Goal: Task Accomplishment & Management: Manage account settings

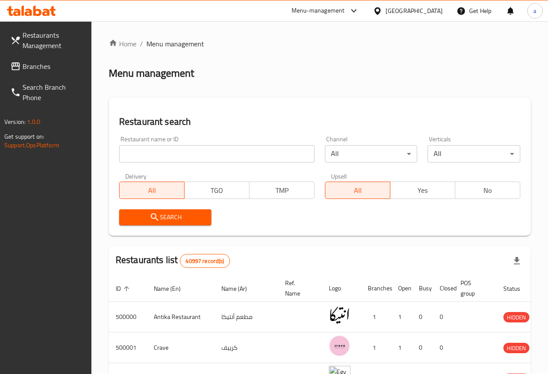
click at [50, 39] on span "Restaurants Management" at bounding box center [54, 40] width 62 height 21
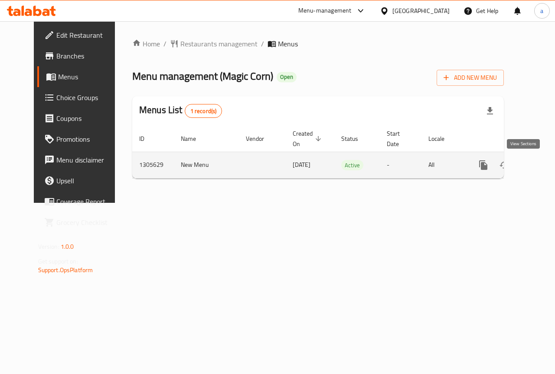
click at [535, 171] on link "enhanced table" at bounding box center [545, 165] width 21 height 21
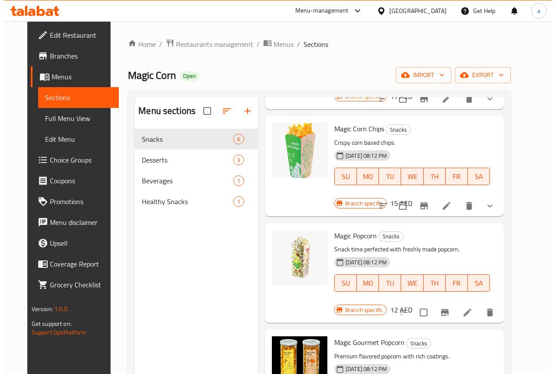
scroll to position [130, 0]
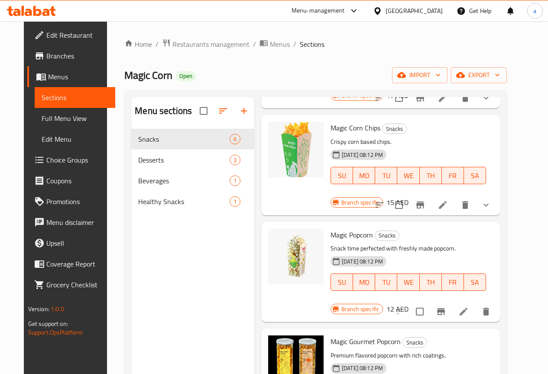
click at [63, 121] on span "Full Menu View" at bounding box center [75, 118] width 67 height 10
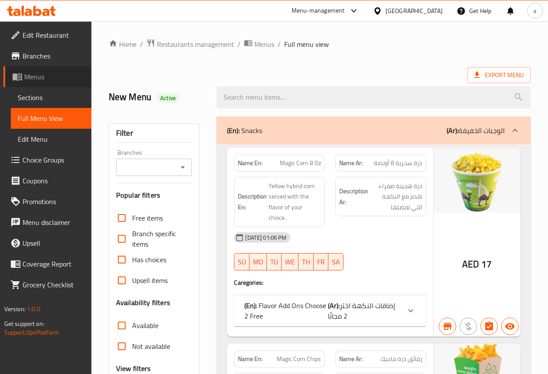
click at [46, 76] on span "Menus" at bounding box center [54, 77] width 60 height 10
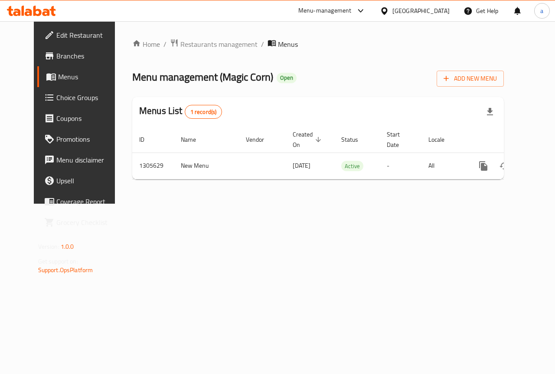
click at [56, 57] on span "Branches" at bounding box center [87, 56] width 63 height 10
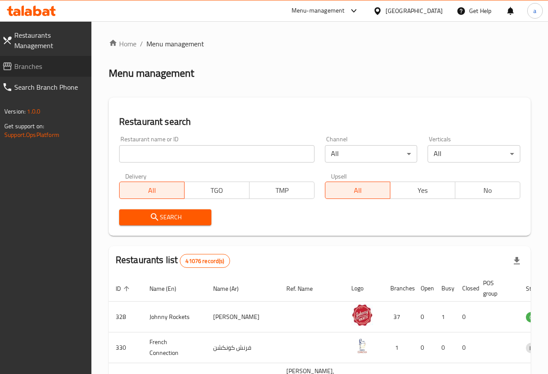
click at [37, 71] on span "Branches" at bounding box center [49, 66] width 70 height 10
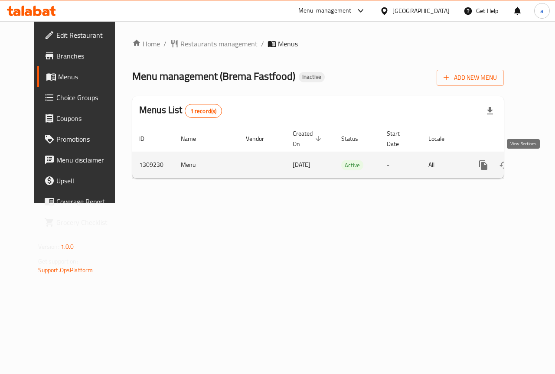
click at [541, 168] on icon "enhanced table" at bounding box center [546, 165] width 10 height 10
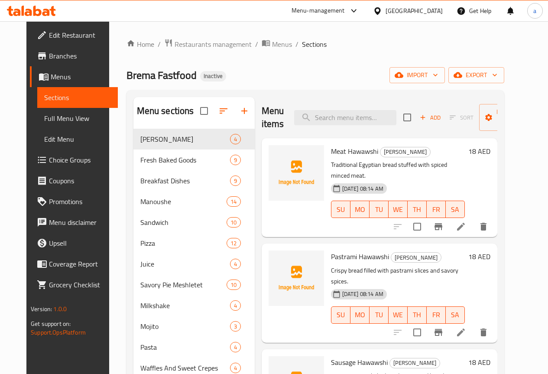
click at [49, 59] on span "Branches" at bounding box center [80, 56] width 62 height 10
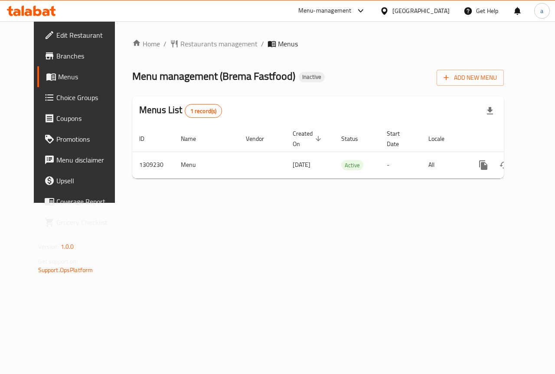
click at [56, 36] on span "Edit Restaurant" at bounding box center [87, 35] width 63 height 10
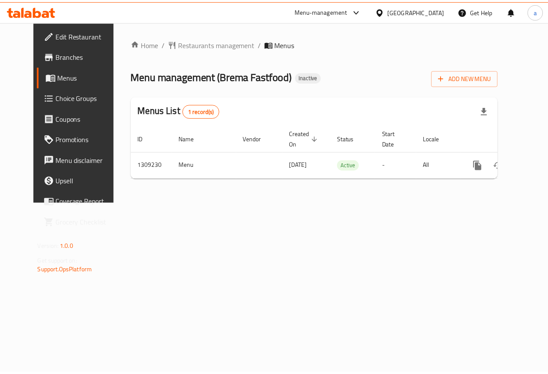
scroll to position [0, 3]
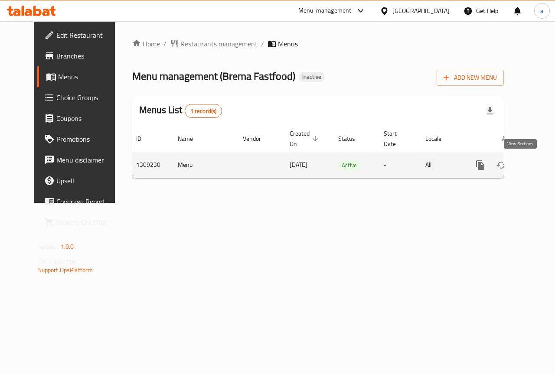
click at [532, 158] on link "enhanced table" at bounding box center [542, 165] width 21 height 21
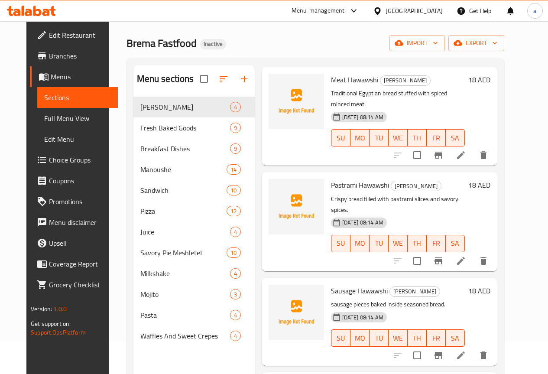
scroll to position [87, 0]
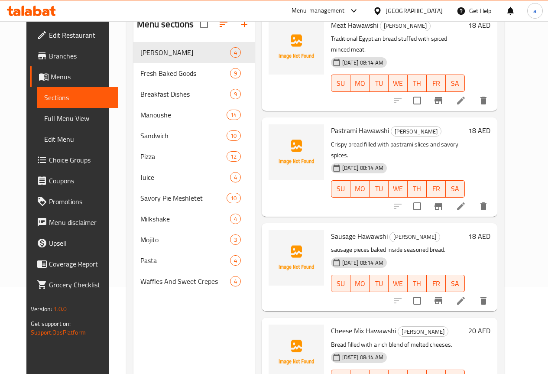
click at [44, 120] on span "Full Menu View" at bounding box center [77, 118] width 67 height 10
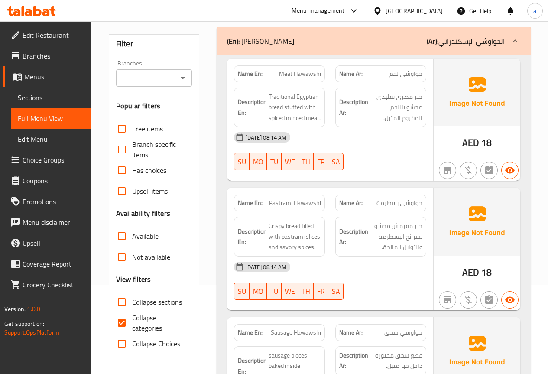
scroll to position [217, 0]
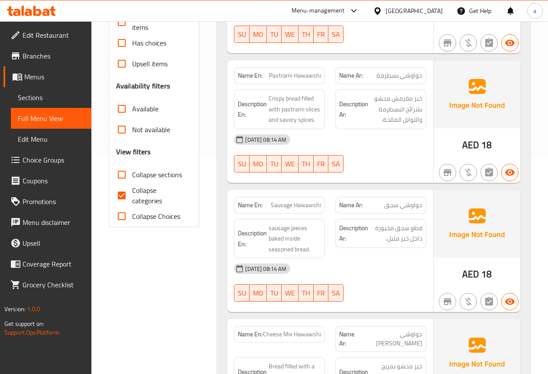
click at [134, 191] on span "Collapse categories" at bounding box center [158, 195] width 53 height 21
click at [132, 191] on input "Collapse categories" at bounding box center [121, 195] width 21 height 21
checkbox input "false"
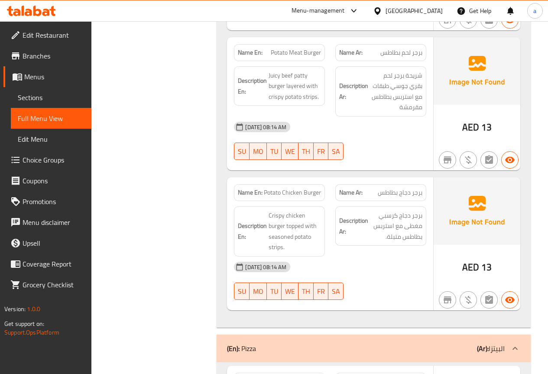
scroll to position [6069, 0]
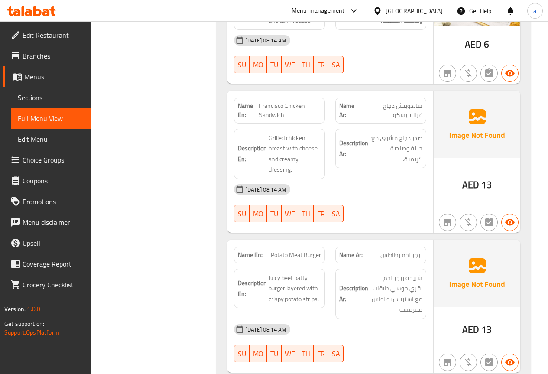
click at [49, 38] on span "Edit Restaurant" at bounding box center [54, 35] width 62 height 10
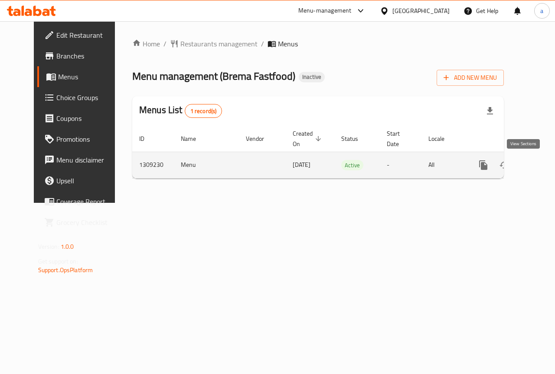
click at [541, 165] on icon "enhanced table" at bounding box center [546, 165] width 10 height 10
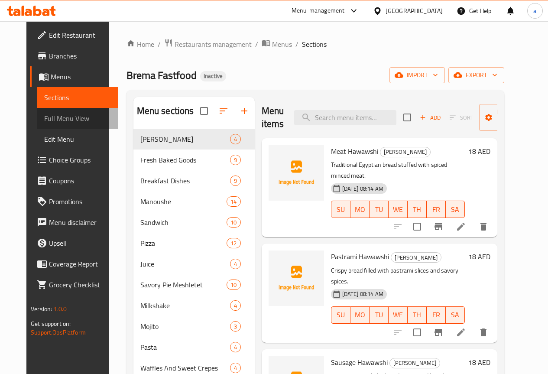
click at [51, 121] on span "Full Menu View" at bounding box center [77, 118] width 67 height 10
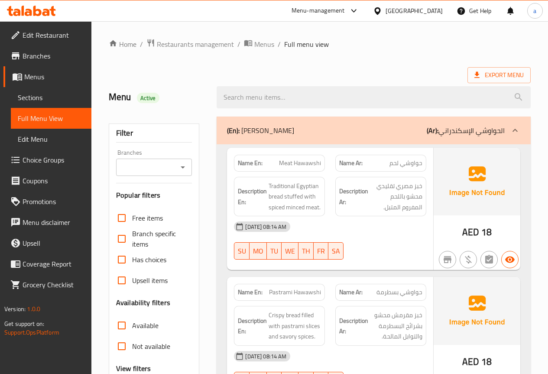
scroll to position [87, 0]
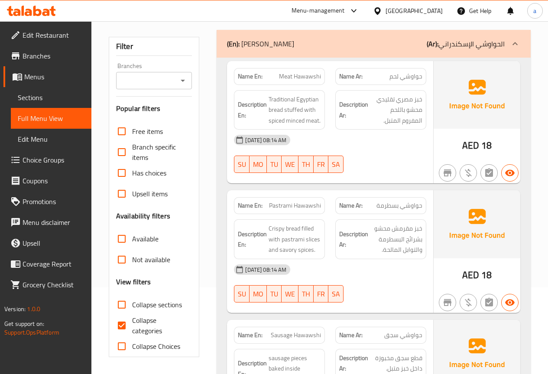
click at [124, 324] on input "Collapse categories" at bounding box center [121, 325] width 21 height 21
checkbox input "false"
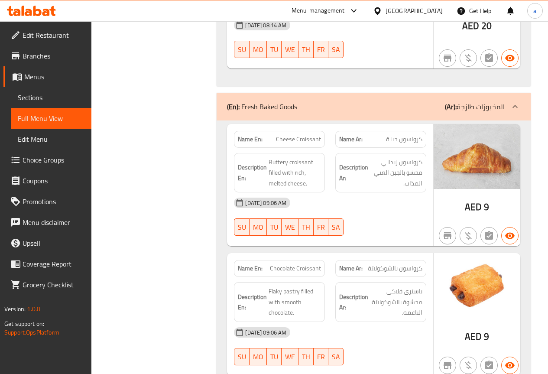
scroll to position [347, 0]
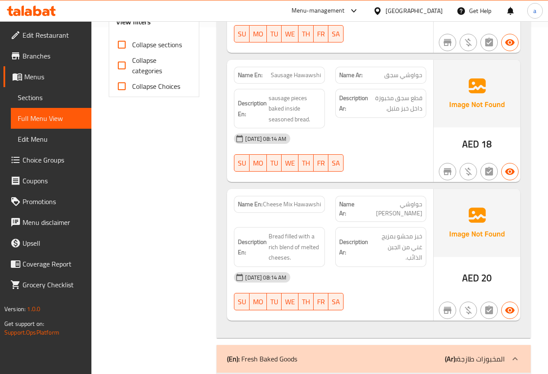
click at [35, 32] on span "Edit Restaurant" at bounding box center [54, 35] width 62 height 10
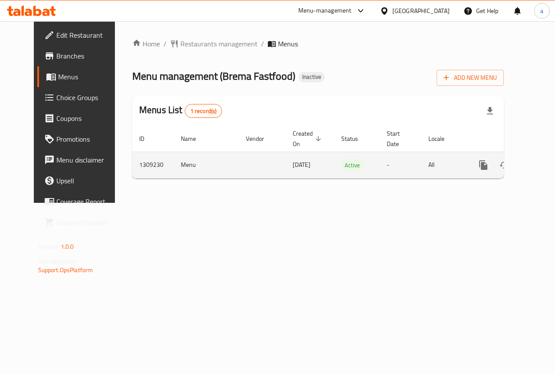
click at [541, 169] on icon "enhanced table" at bounding box center [546, 165] width 10 height 10
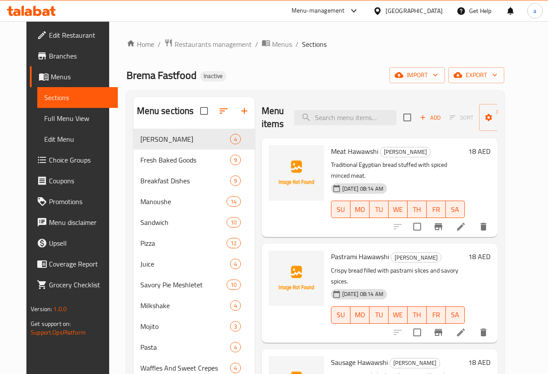
click at [49, 64] on link "Branches" at bounding box center [74, 56] width 88 height 21
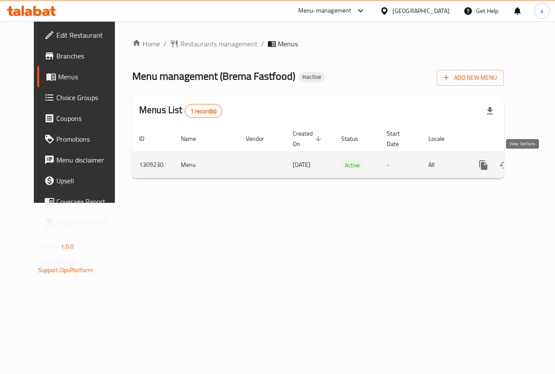
click at [542, 163] on icon "enhanced table" at bounding box center [546, 165] width 8 height 8
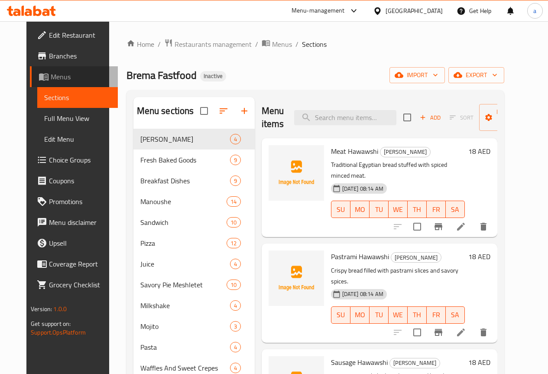
click at [51, 73] on span "Menus" at bounding box center [81, 77] width 60 height 10
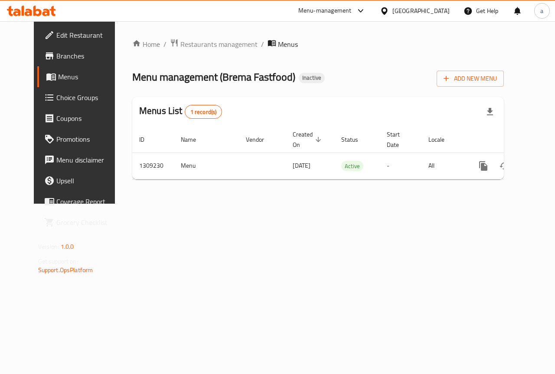
click at [56, 100] on span "Choice Groups" at bounding box center [87, 97] width 63 height 10
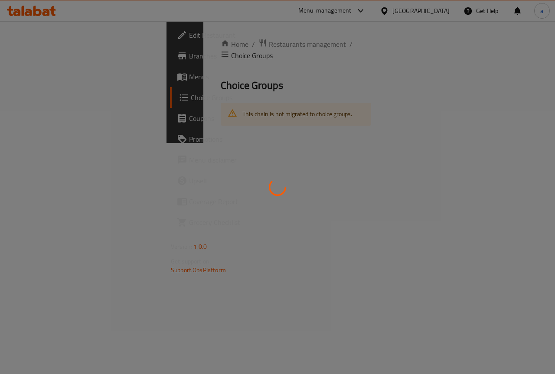
click at [33, 143] on div at bounding box center [277, 187] width 555 height 374
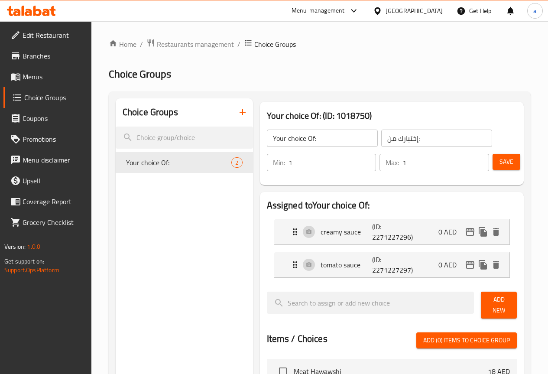
click at [43, 80] on span "Menus" at bounding box center [54, 77] width 62 height 10
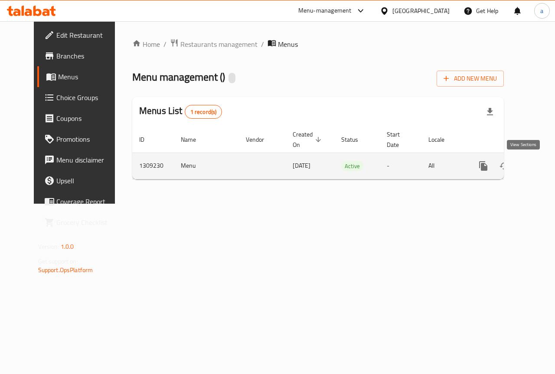
click at [535, 167] on link "enhanced table" at bounding box center [545, 166] width 21 height 21
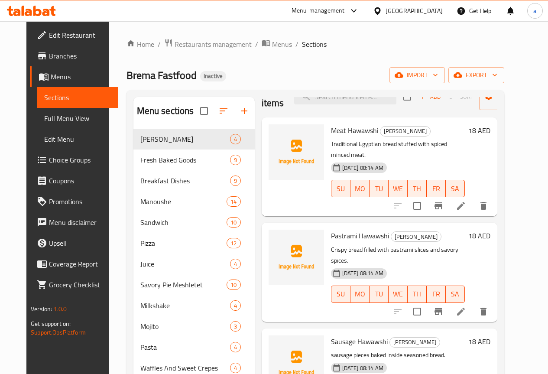
scroll to position [39, 0]
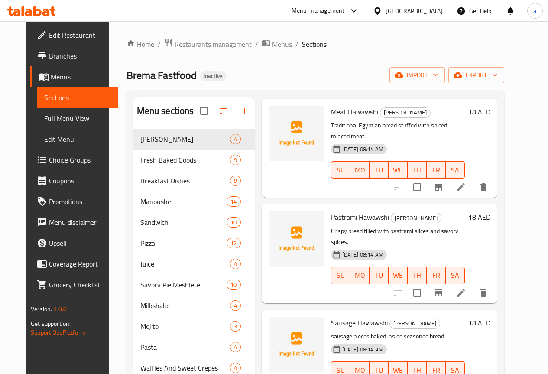
click at [44, 117] on span "Full Menu View" at bounding box center [77, 118] width 67 height 10
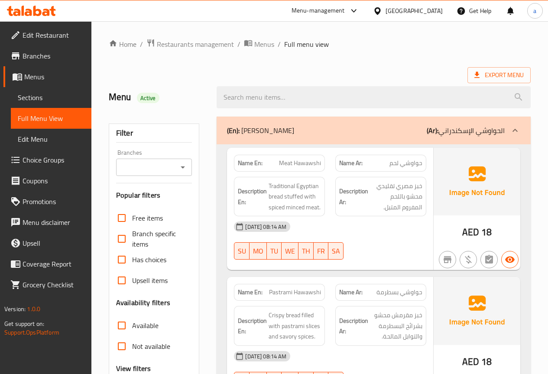
scroll to position [347, 0]
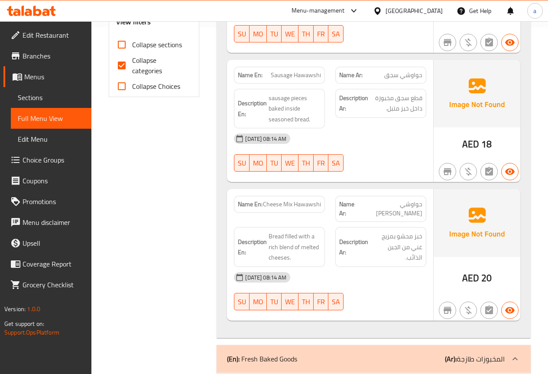
click at [140, 59] on span "Collapse categories" at bounding box center [158, 65] width 53 height 21
click at [132, 59] on input "Collapse categories" at bounding box center [121, 65] width 21 height 21
checkbox input "false"
click at [123, 49] on input "Collapse sections" at bounding box center [121, 44] width 21 height 21
checkbox input "true"
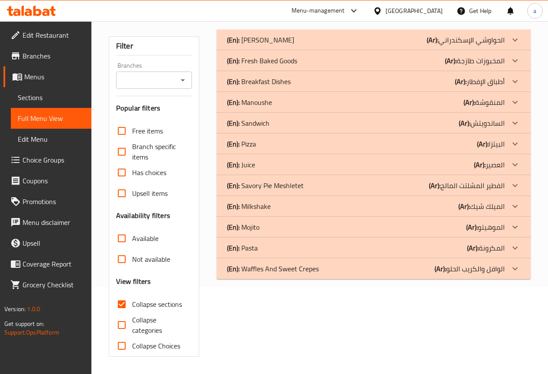
scroll to position [0, 0]
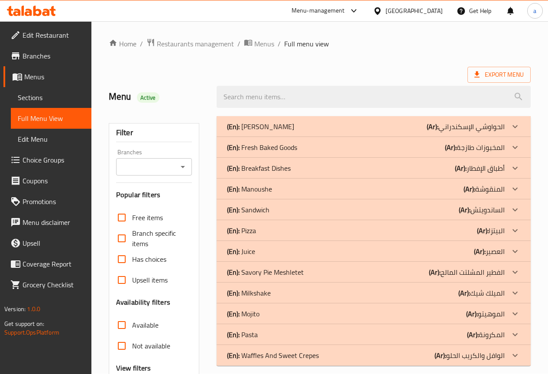
click at [294, 132] on p "(En): Alexandrian Hawawshi" at bounding box center [260, 126] width 67 height 10
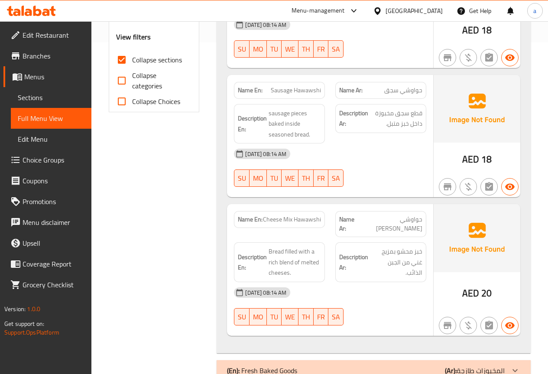
scroll to position [347, 0]
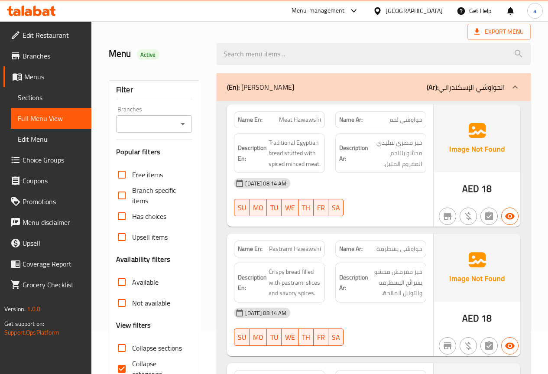
scroll to position [217, 0]
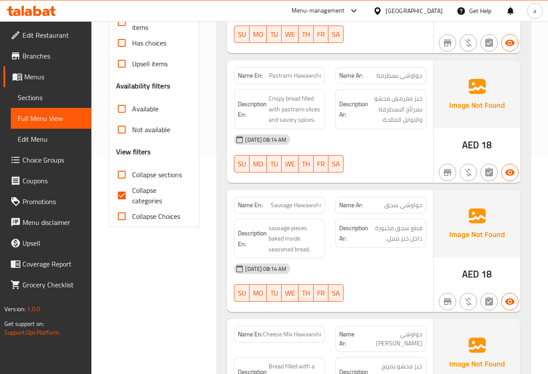
click at [145, 199] on span "Collapse categories" at bounding box center [158, 195] width 53 height 21
click at [132, 199] on input "Collapse categories" at bounding box center [121, 195] width 21 height 21
checkbox input "false"
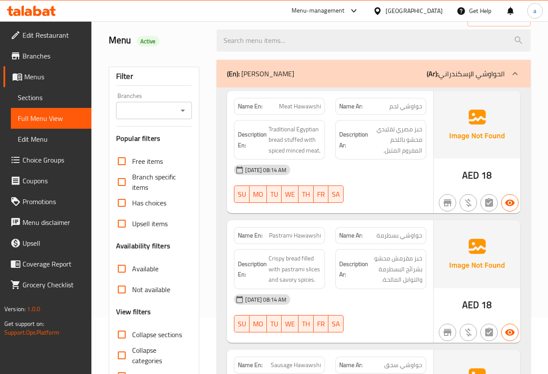
scroll to position [43, 0]
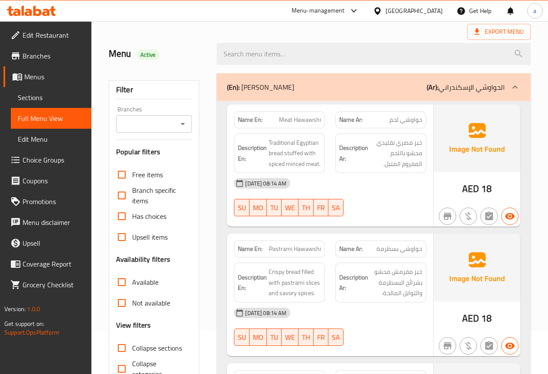
click at [40, 99] on span "Sections" at bounding box center [51, 97] width 67 height 10
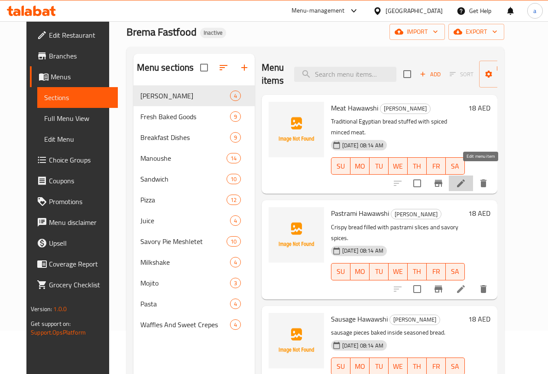
click at [465, 179] on icon at bounding box center [461, 183] width 8 height 8
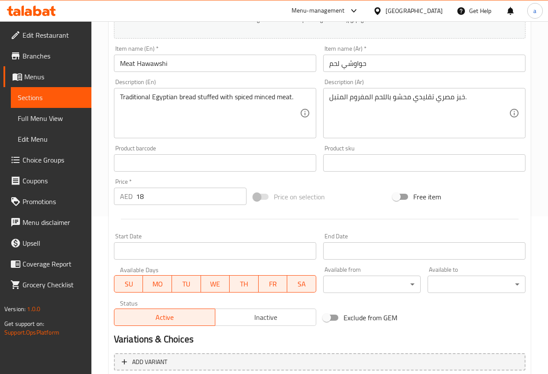
scroll to position [173, 0]
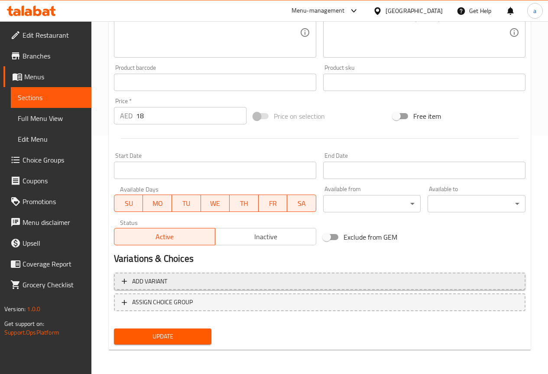
click at [179, 282] on span "Add variant" at bounding box center [320, 281] width 396 height 11
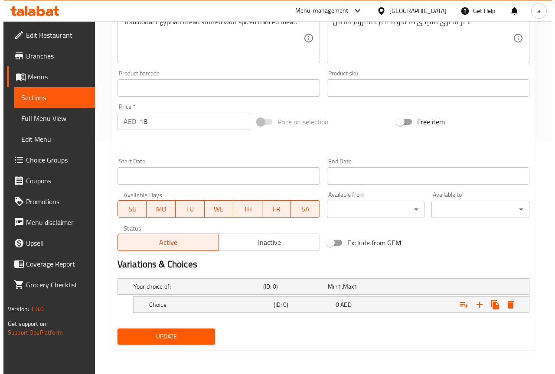
scroll to position [233, 0]
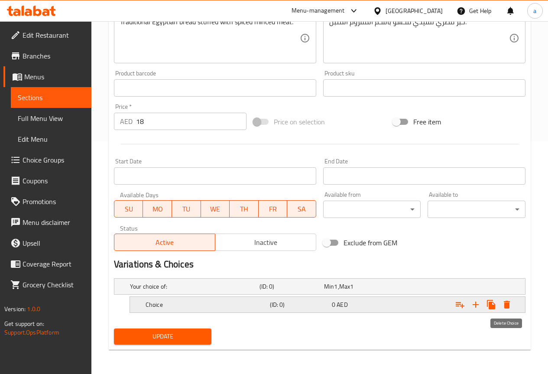
click at [506, 305] on icon "Expand" at bounding box center [507, 305] width 6 height 8
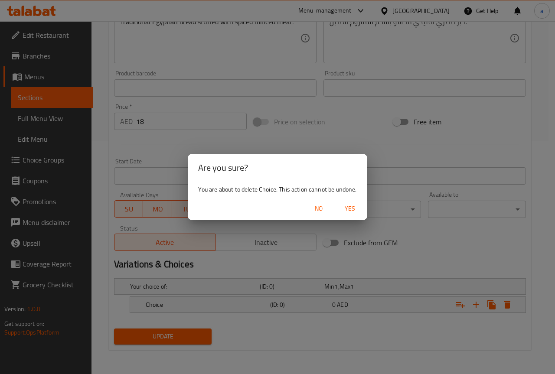
click at [339, 205] on button "Yes" at bounding box center [350, 209] width 28 height 16
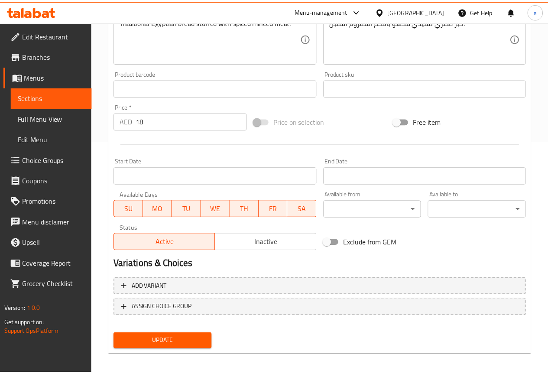
scroll to position [230, 0]
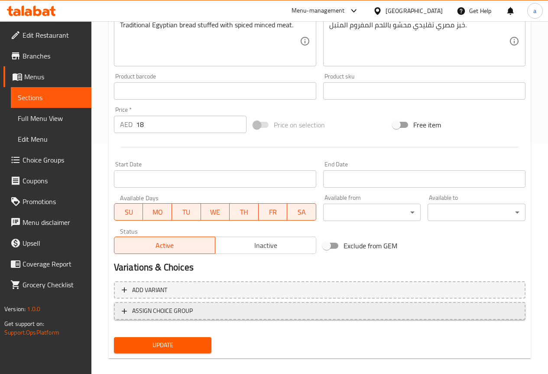
click at [159, 307] on span "ASSIGN CHOICE GROUP" at bounding box center [162, 311] width 61 height 11
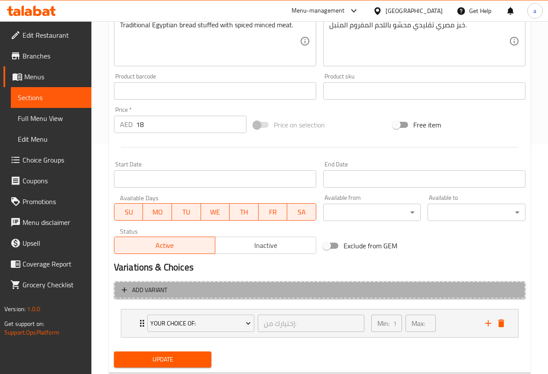
click at [206, 292] on span "Add variant" at bounding box center [320, 290] width 396 height 11
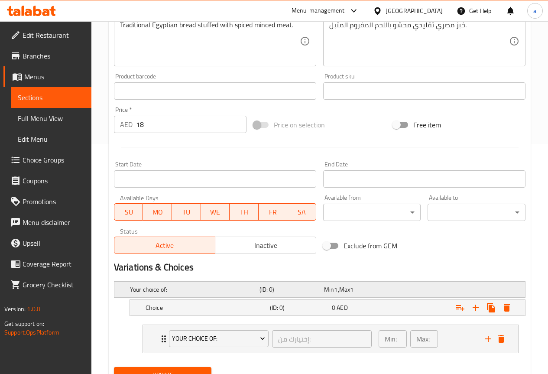
scroll to position [268, 0]
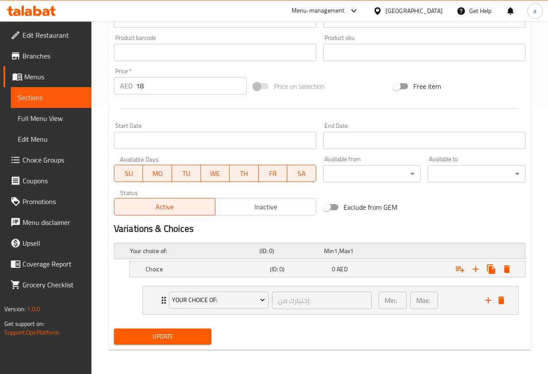
click at [180, 250] on h5 "Your choice of:" at bounding box center [193, 251] width 126 height 9
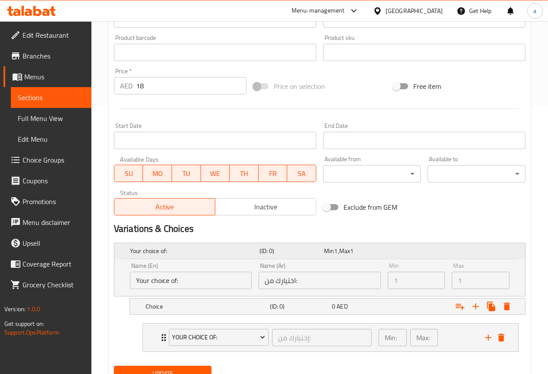
scroll to position [306, 0]
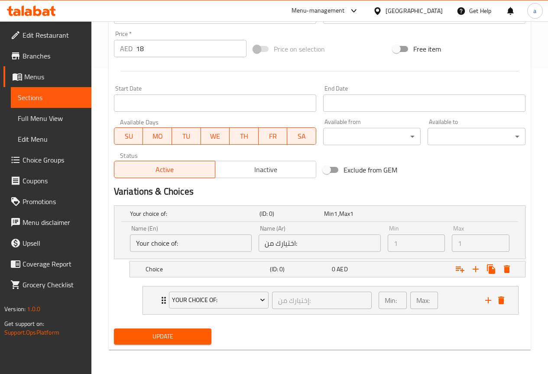
click at [197, 244] on input "Your choice of:" at bounding box center [191, 243] width 122 height 17
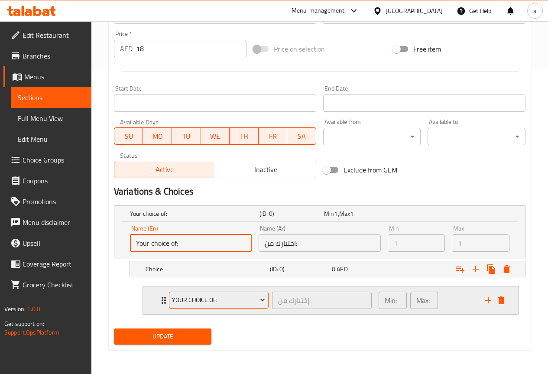
click at [232, 295] on span "Your choice Of:" at bounding box center [218, 300] width 93 height 11
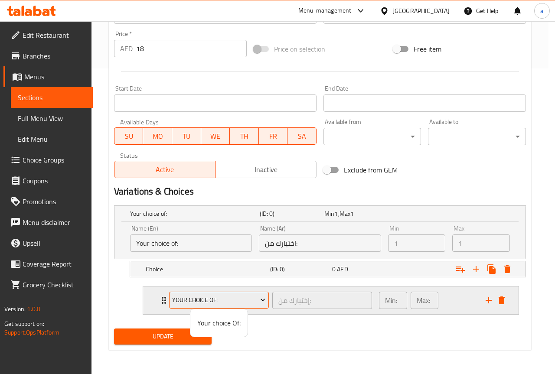
click at [231, 295] on div at bounding box center [277, 187] width 555 height 374
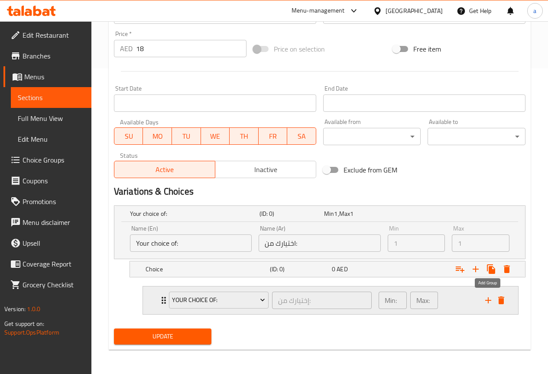
click at [494, 300] on button "add" at bounding box center [488, 300] width 13 height 13
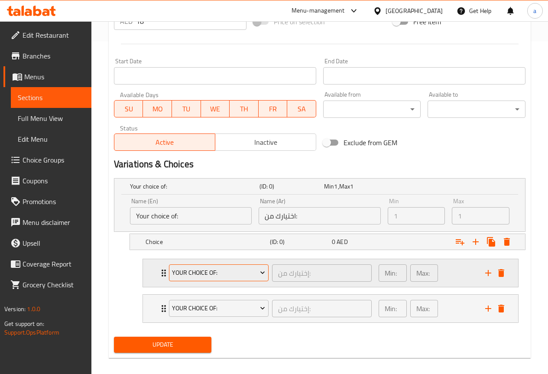
scroll to position [341, 0]
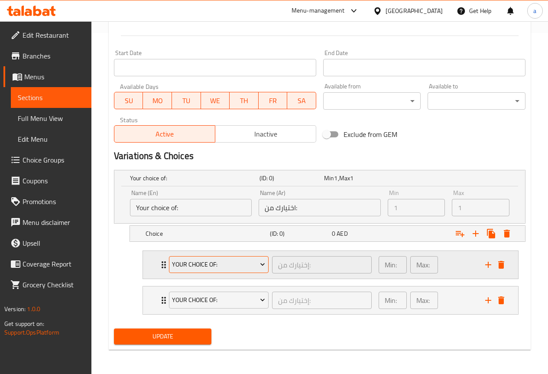
click at [263, 261] on icon "Expand" at bounding box center [262, 264] width 9 height 9
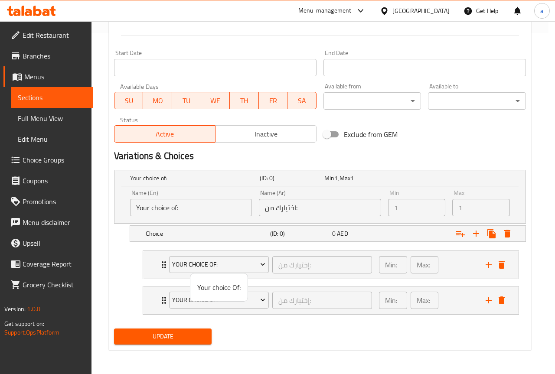
click at [329, 270] on div at bounding box center [277, 187] width 555 height 374
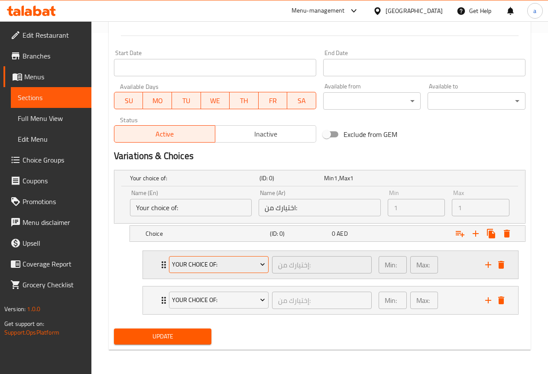
click at [218, 270] on button "Your choice Of:" at bounding box center [219, 264] width 100 height 17
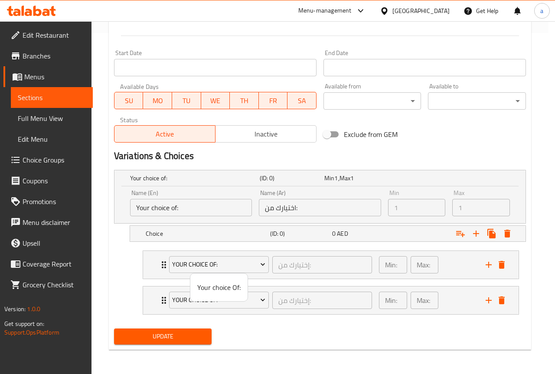
click at [218, 287] on span "Your choice Of:" at bounding box center [218, 287] width 43 height 10
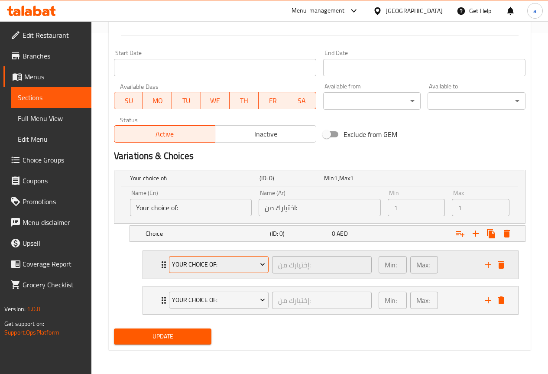
click at [209, 273] on button "Your choice Of:" at bounding box center [219, 264] width 100 height 17
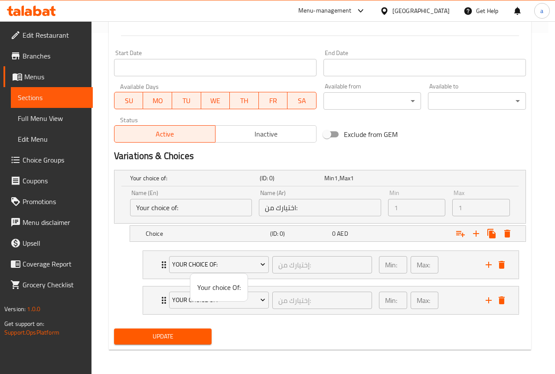
click at [206, 285] on span "Your choice Of:" at bounding box center [218, 287] width 43 height 10
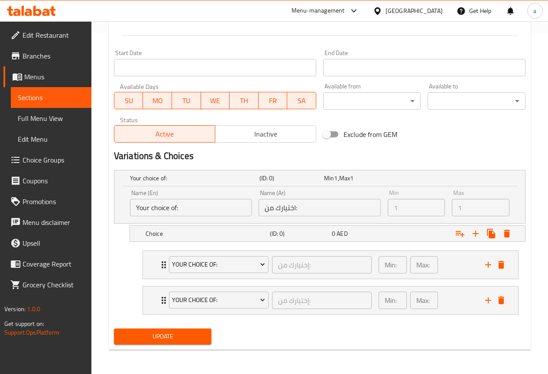
click at [198, 215] on input "Your choice of:" at bounding box center [191, 207] width 122 height 17
click at [166, 209] on input "Your choice of:" at bounding box center [191, 207] width 122 height 17
drag, startPoint x: 176, startPoint y: 209, endPoint x: 85, endPoint y: 212, distance: 90.6
click at [86, 212] on div "Edit Restaurant Branches Menus Sections Full Menu View Edit Menu Choice Groups …" at bounding box center [274, 27] width 548 height 694
click at [177, 206] on input "Your choice of:" at bounding box center [191, 207] width 122 height 17
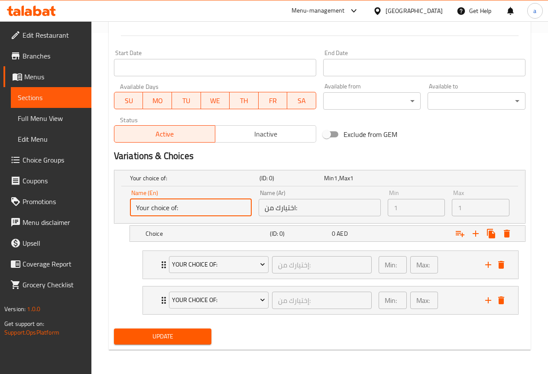
drag, startPoint x: 177, startPoint y: 206, endPoint x: 67, endPoint y: 216, distance: 110.6
click at [65, 216] on div "Edit Restaurant Branches Menus Sections Full Menu View Edit Menu Choice Groups …" at bounding box center [274, 27] width 548 height 694
click at [184, 237] on h5 "Choice" at bounding box center [206, 233] width 121 height 9
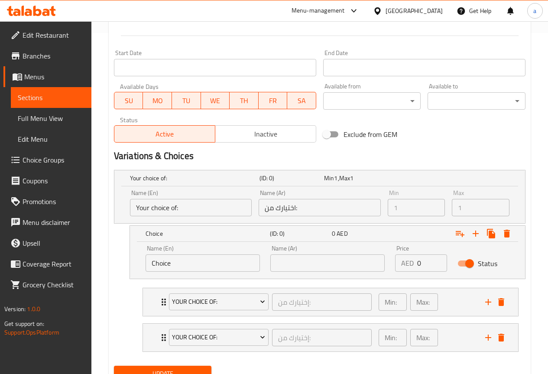
click at [189, 260] on input "Choice" at bounding box center [203, 262] width 114 height 17
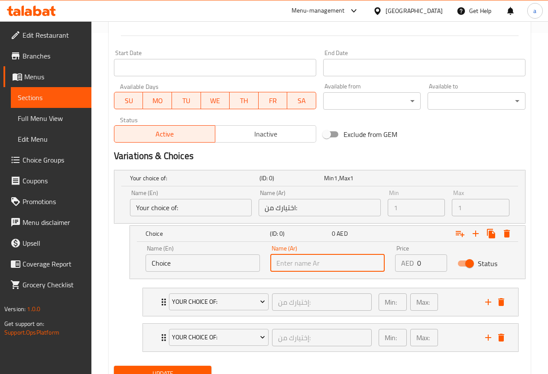
click at [324, 266] on input "text" at bounding box center [327, 262] width 114 height 17
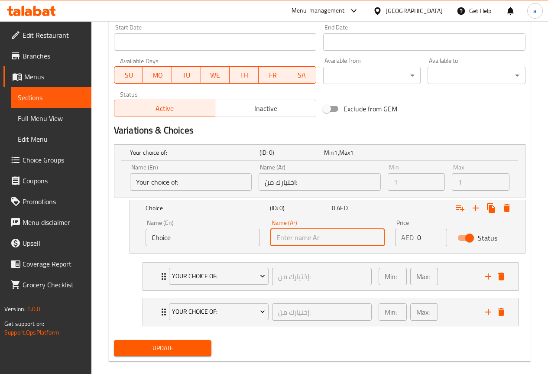
scroll to position [378, 0]
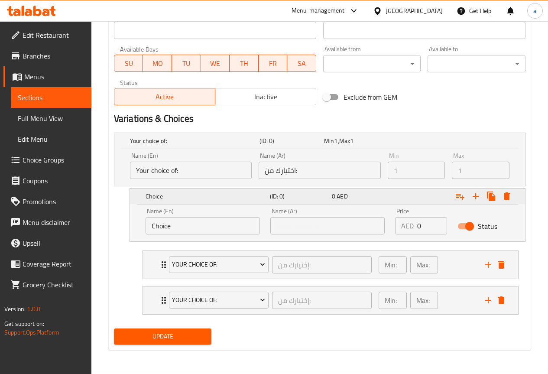
click at [504, 188] on div "Expand" at bounding box center [454, 196] width 124 height 19
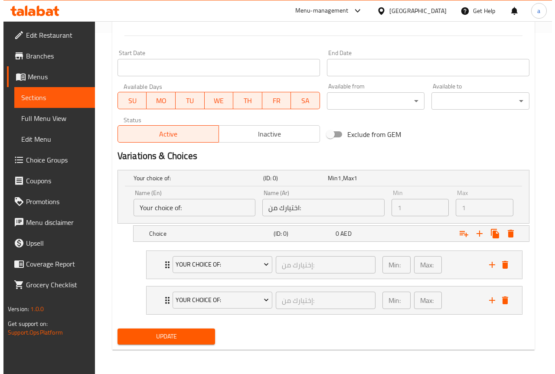
scroll to position [341, 0]
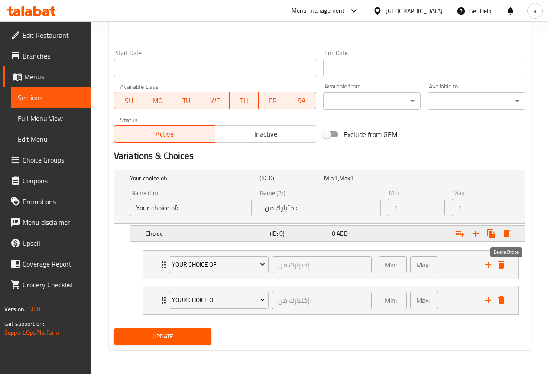
click at [509, 235] on icon "Expand" at bounding box center [507, 234] width 6 height 8
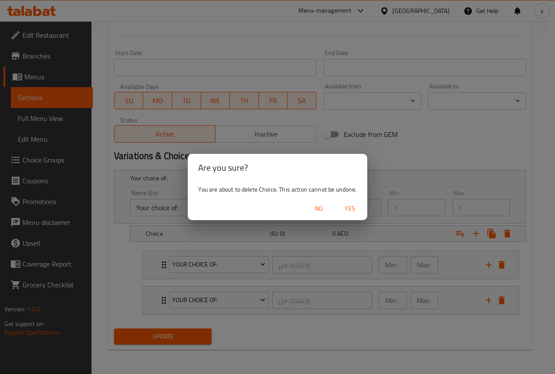
click at [355, 206] on span "Yes" at bounding box center [349, 208] width 21 height 11
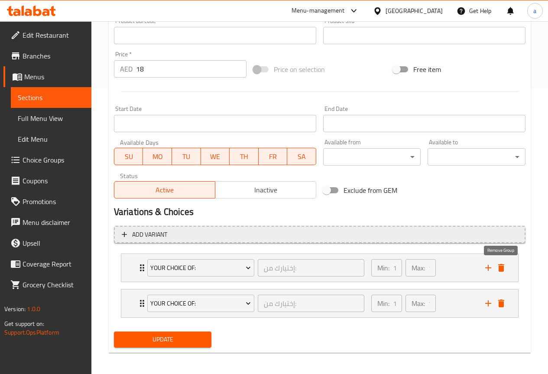
click at [507, 265] on button "delete" at bounding box center [501, 267] width 13 height 13
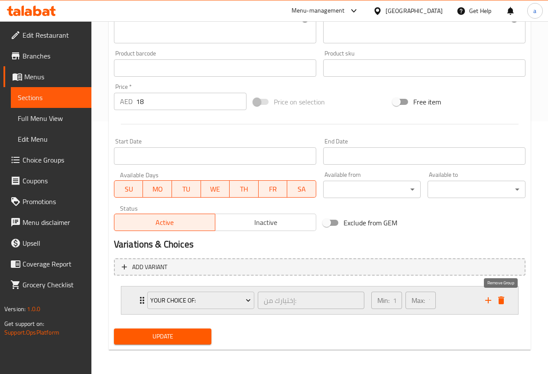
click at [505, 301] on icon "delete" at bounding box center [501, 300] width 10 height 10
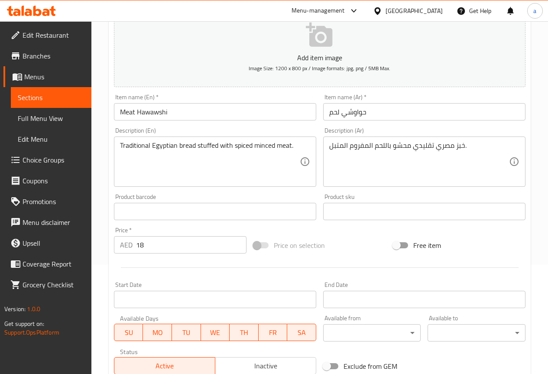
scroll to position [0, 0]
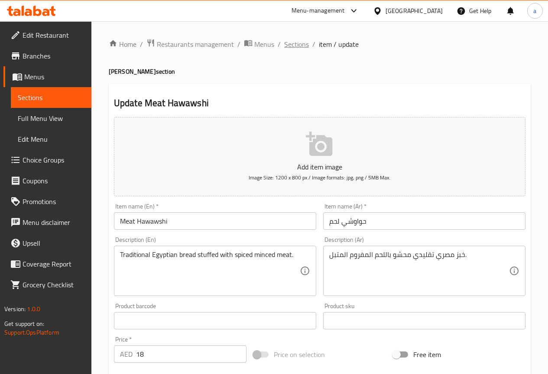
click at [301, 49] on span "Sections" at bounding box center [296, 44] width 25 height 10
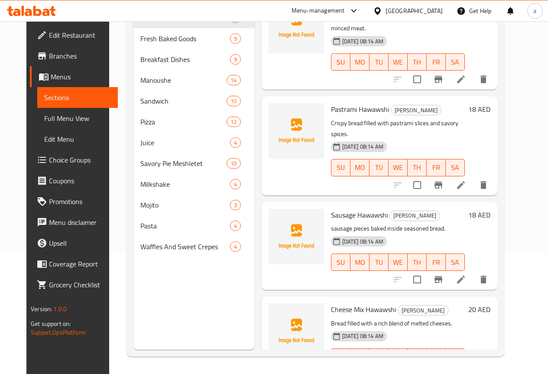
scroll to position [39, 0]
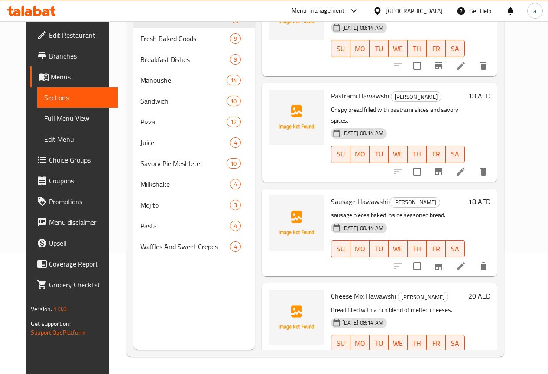
click at [473, 353] on li at bounding box center [461, 361] width 24 height 16
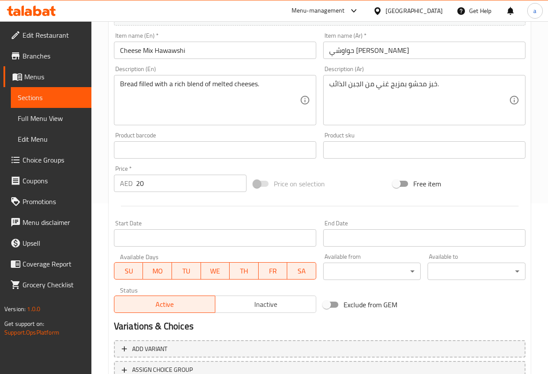
scroll to position [173, 0]
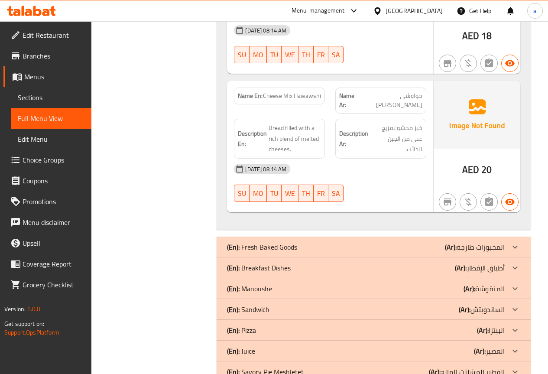
scroll to position [338, 0]
